Goal: Check status

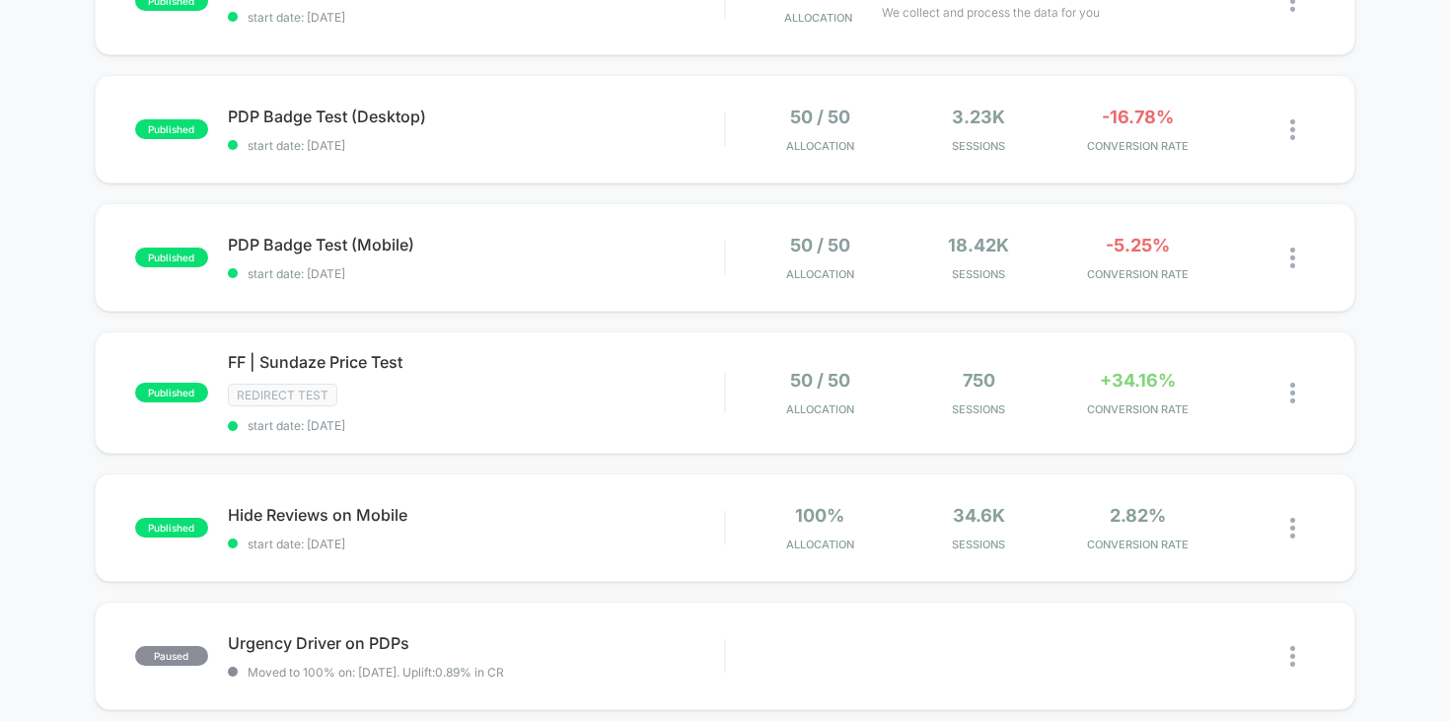
scroll to position [297, 0]
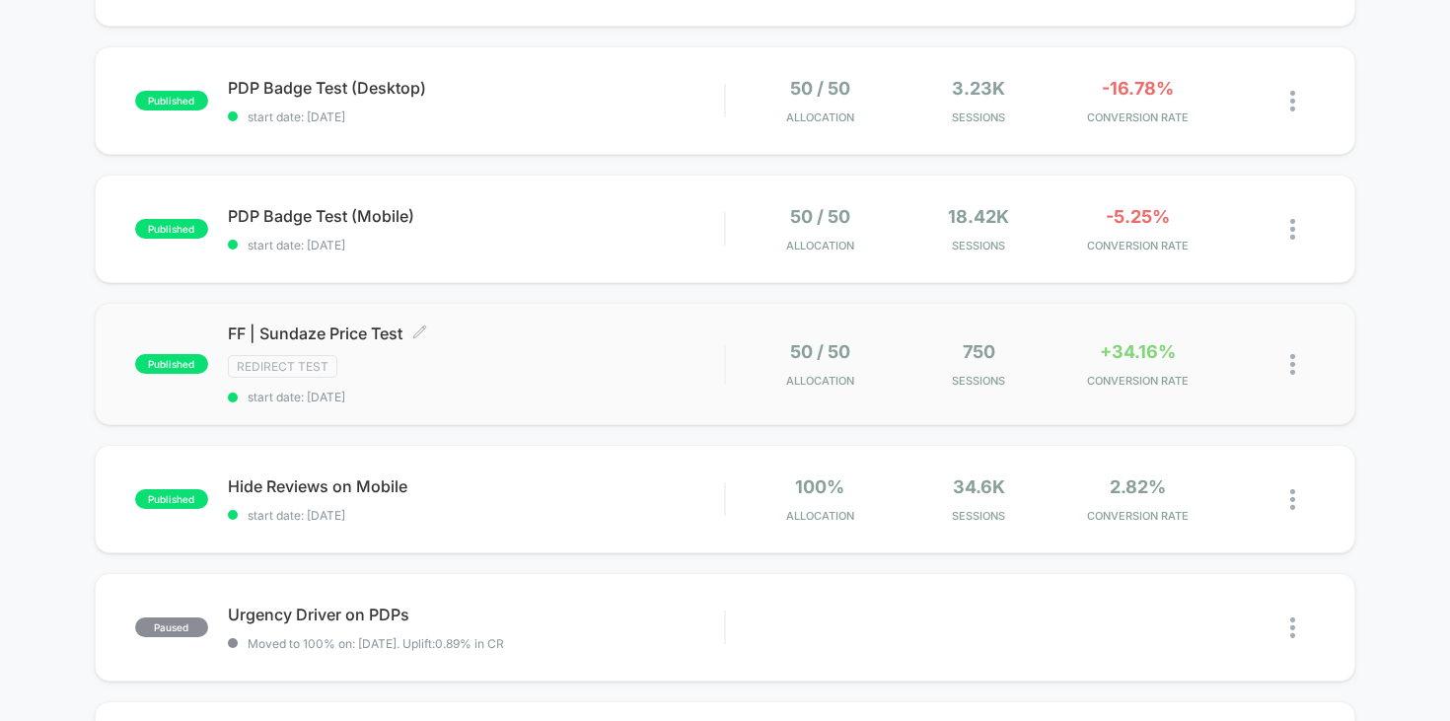
click at [568, 339] on span "FF | Sundaze Price Test Click to edit experience details" at bounding box center [476, 334] width 497 height 20
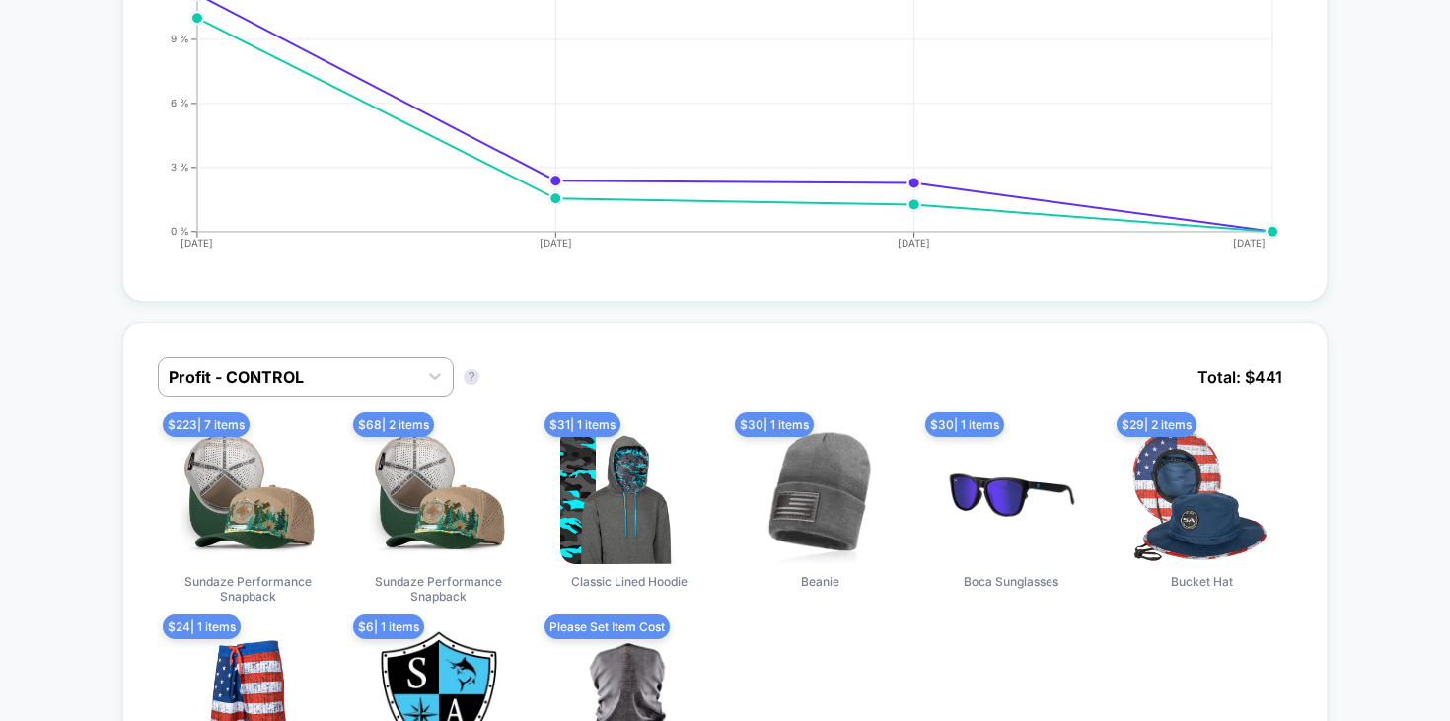
scroll to position [1108, 0]
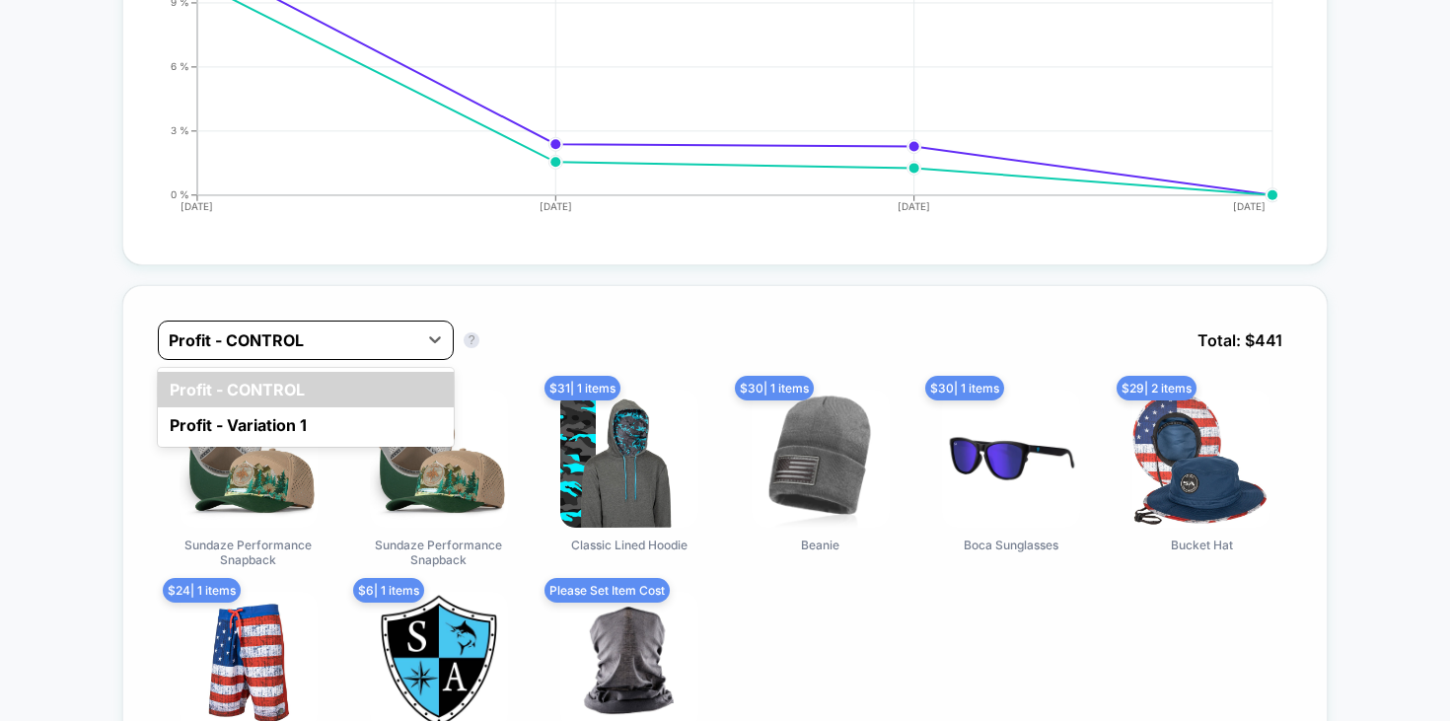
click at [294, 342] on div at bounding box center [288, 340] width 239 height 24
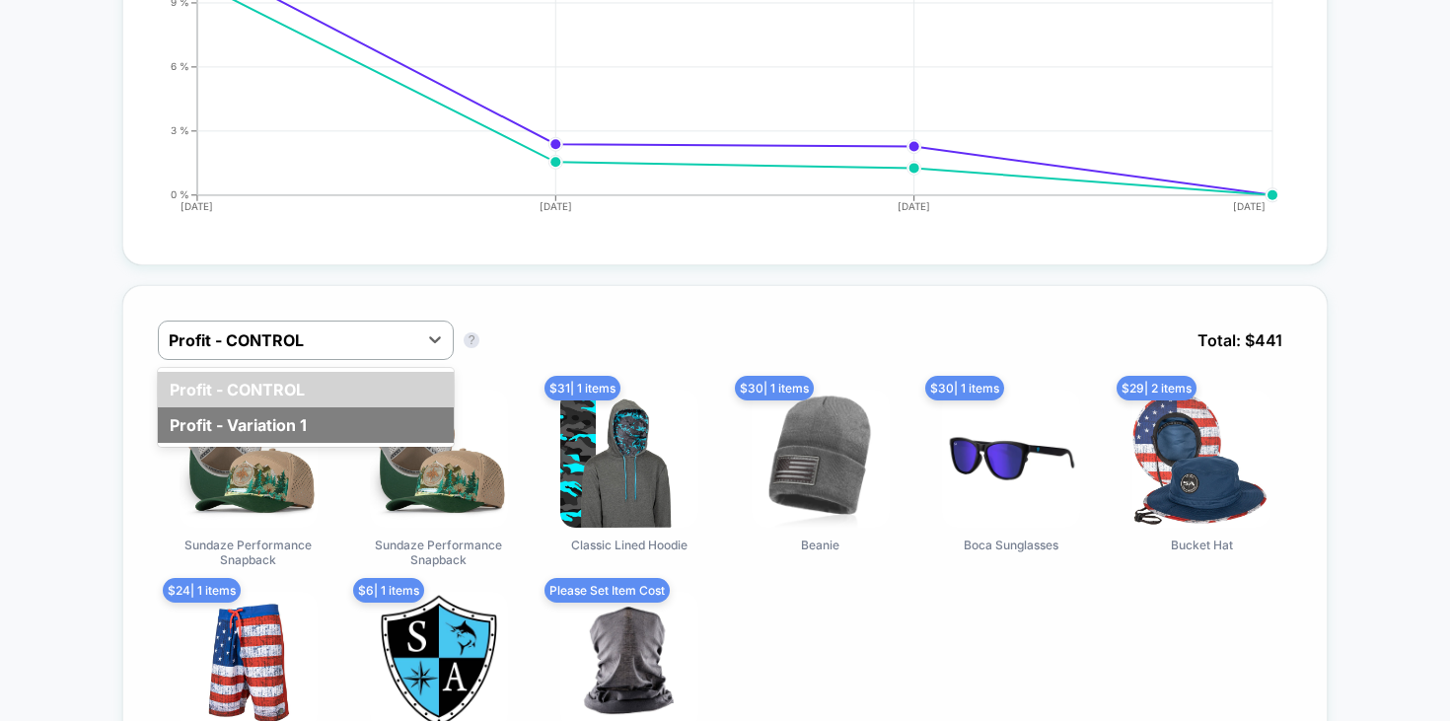
click at [278, 407] on div "Profit - Variation 1" at bounding box center [306, 425] width 296 height 36
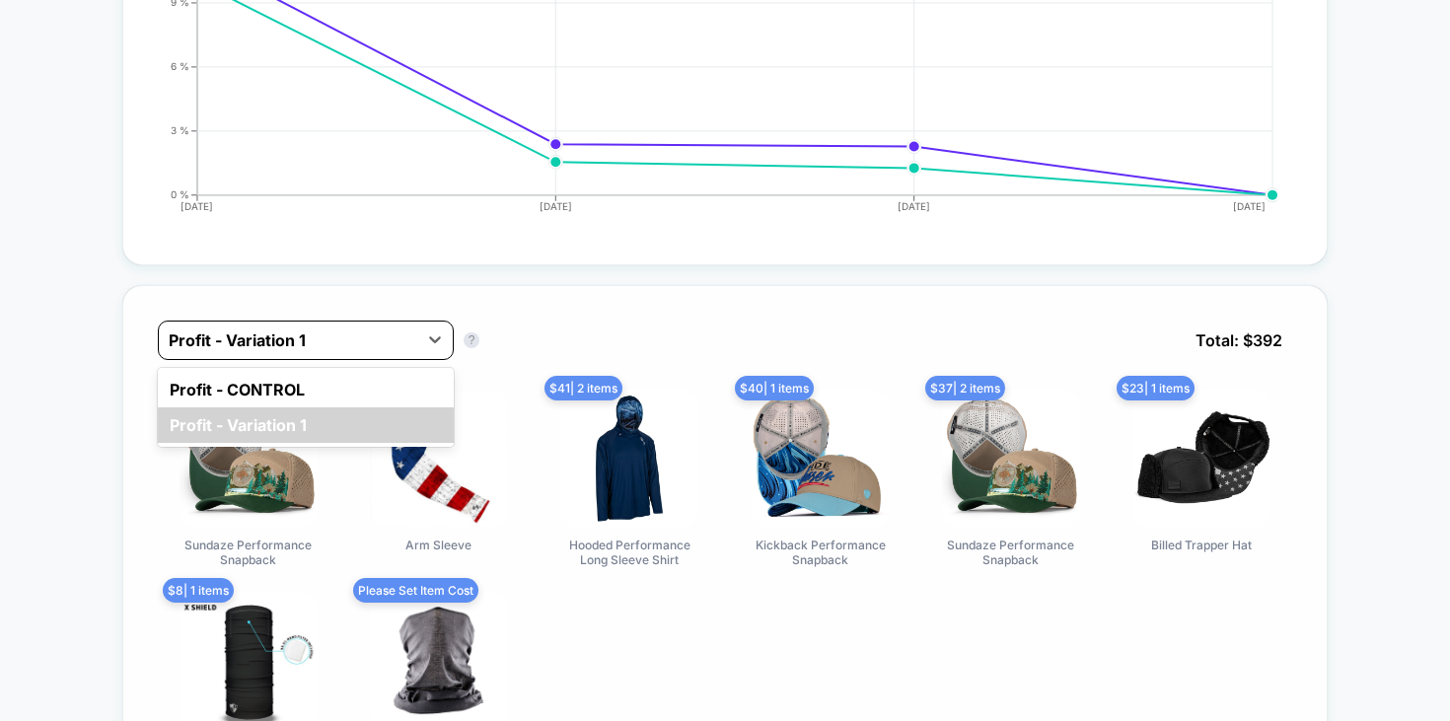
click at [274, 337] on div at bounding box center [288, 340] width 239 height 24
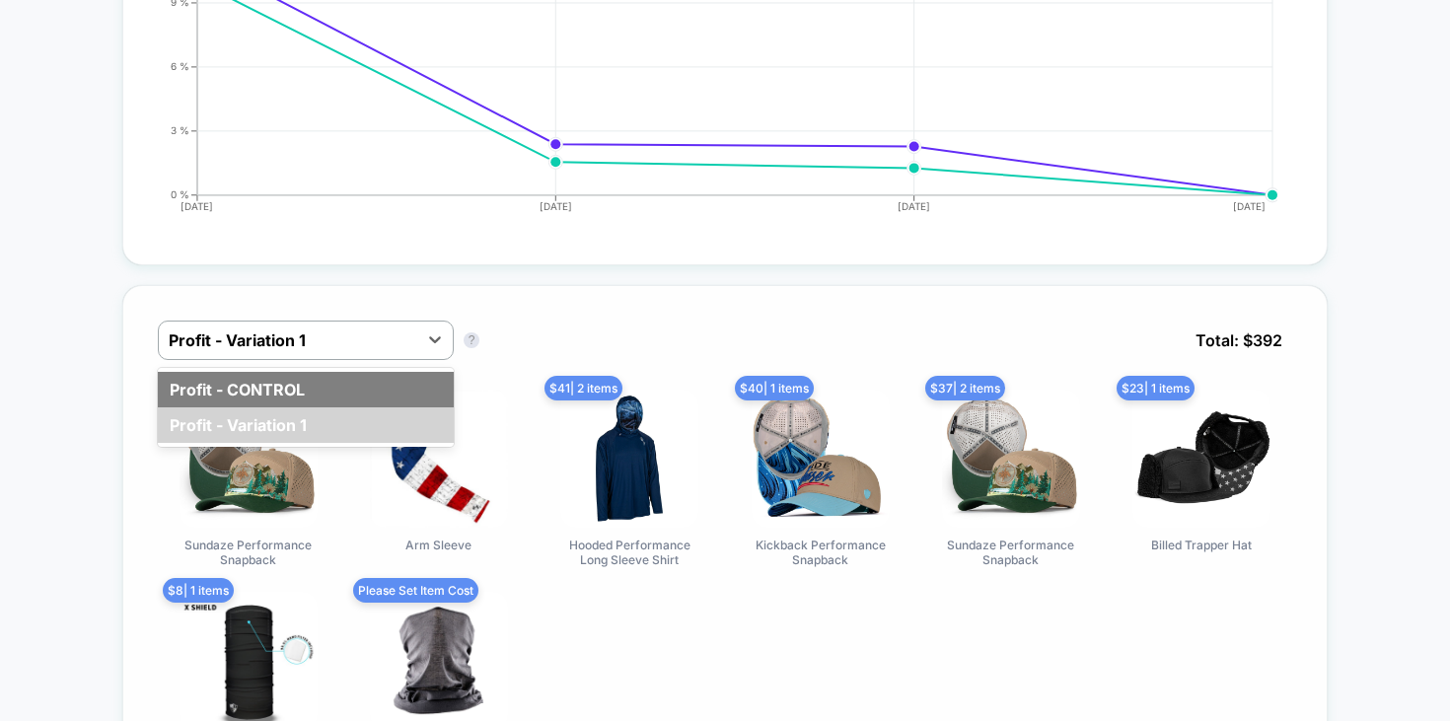
click at [254, 384] on div "Profit - CONTROL" at bounding box center [306, 390] width 296 height 36
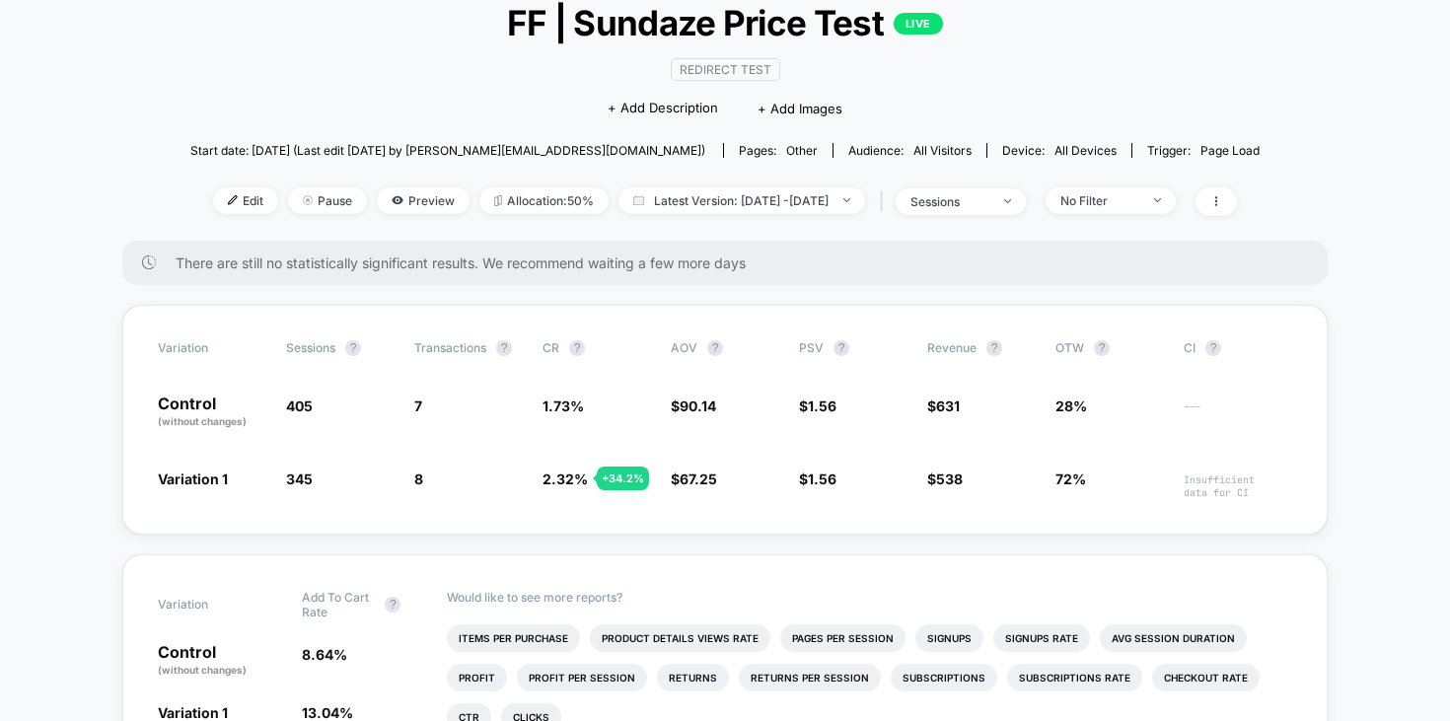
scroll to position [0, 0]
